Goal: Task Accomplishment & Management: Manage account settings

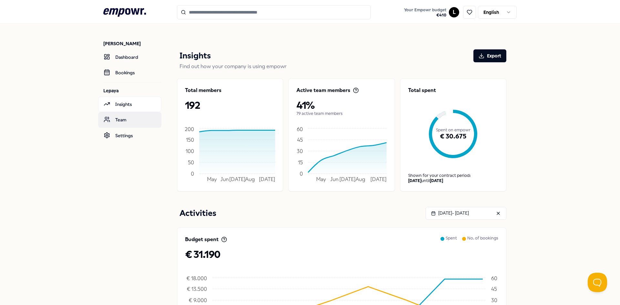
click at [119, 122] on link "Team" at bounding box center [129, 120] width 63 height 16
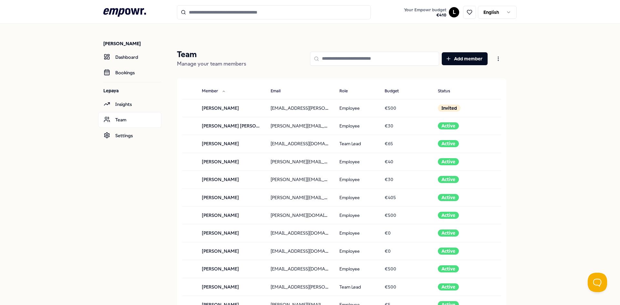
click at [375, 57] on input at bounding box center [374, 59] width 129 height 14
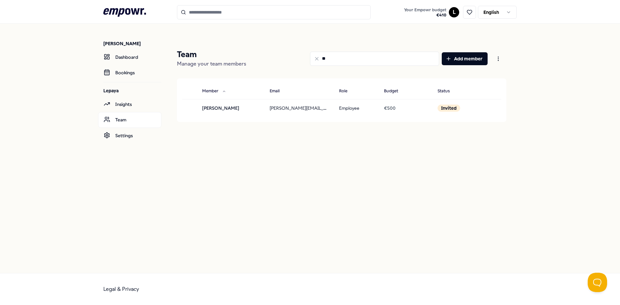
type input "*"
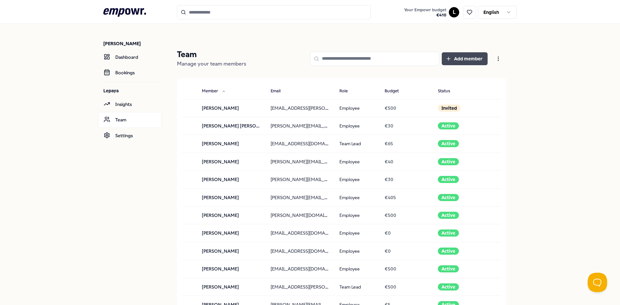
click at [469, 62] on button "Add member" at bounding box center [465, 58] width 46 height 13
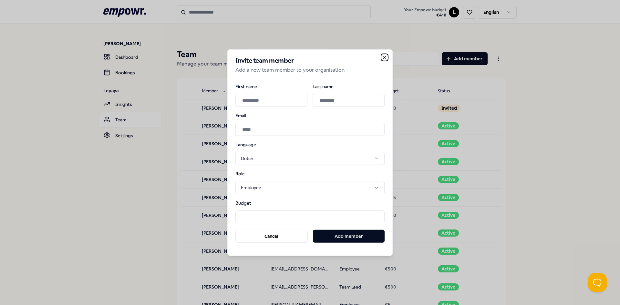
click at [383, 57] on icon "button" at bounding box center [384, 57] width 5 height 5
